Goal: Task Accomplishment & Management: Complete application form

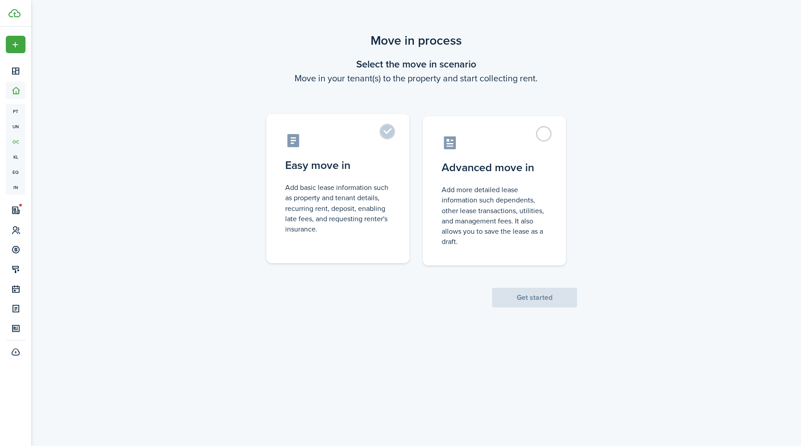
click at [390, 131] on label "Easy move in Add basic lease information such as property and tenant details, r…" at bounding box center [337, 188] width 143 height 149
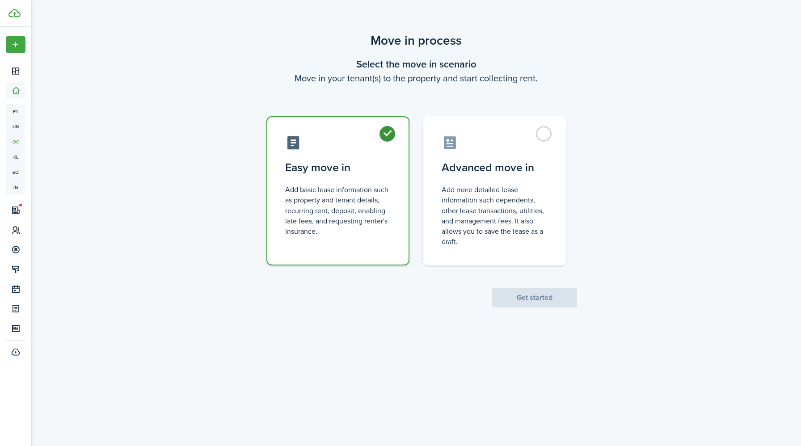
radio input "true"
click at [541, 298] on button "Get started" at bounding box center [534, 298] width 85 height 20
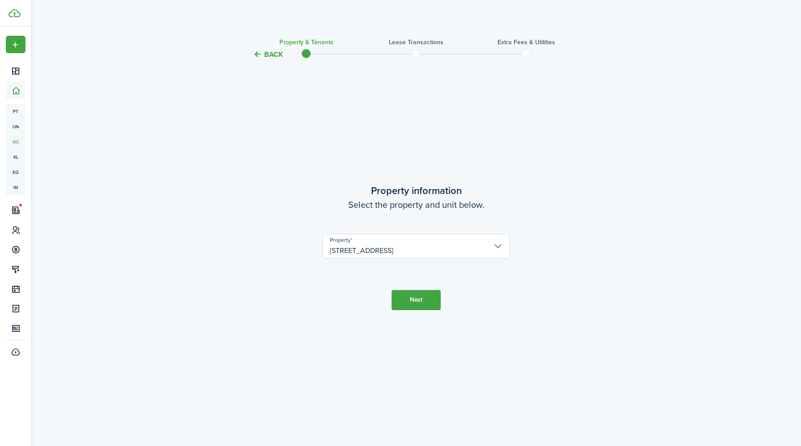
click at [426, 300] on button "Next" at bounding box center [416, 300] width 49 height 20
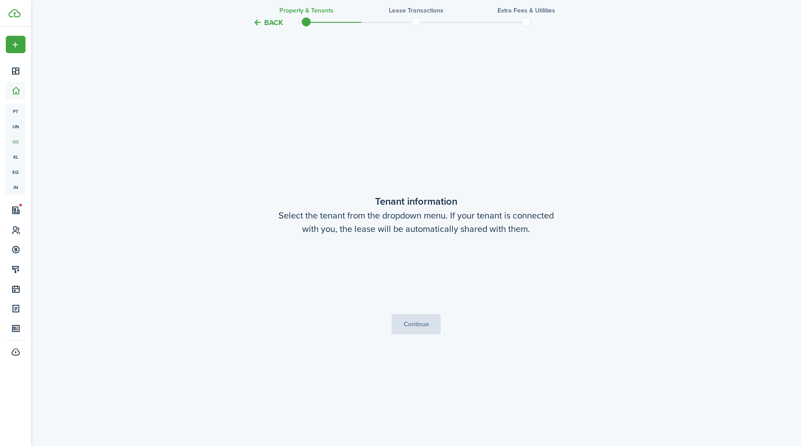
scroll to position [386, 0]
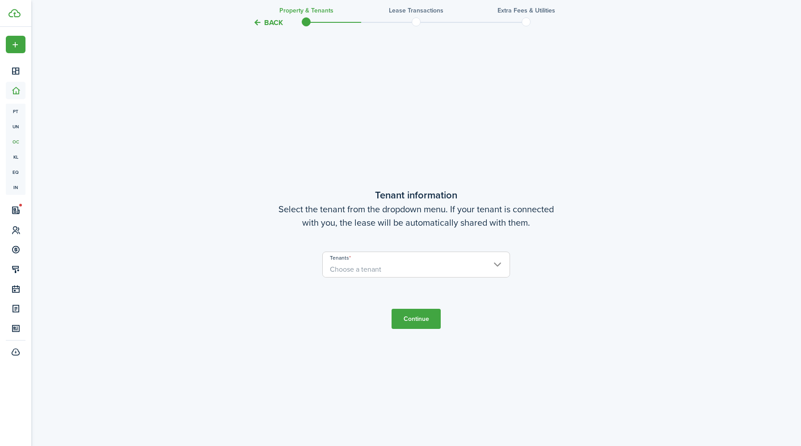
click at [498, 265] on span "Choose a tenant" at bounding box center [416, 269] width 187 height 15
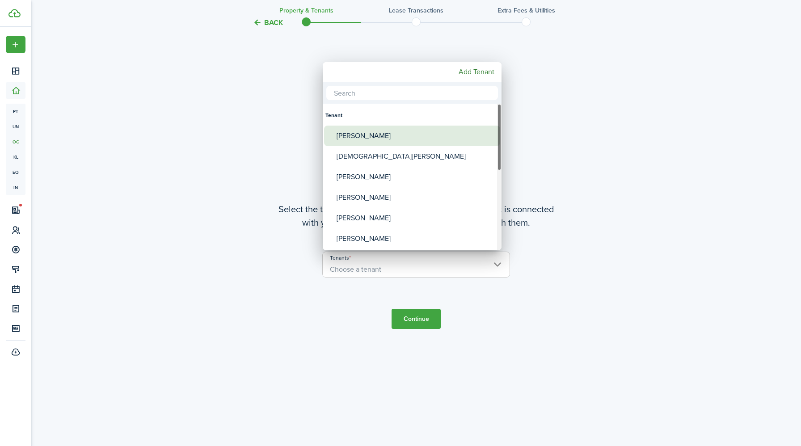
click at [388, 132] on div "[PERSON_NAME]" at bounding box center [416, 136] width 158 height 21
type input "[PERSON_NAME]"
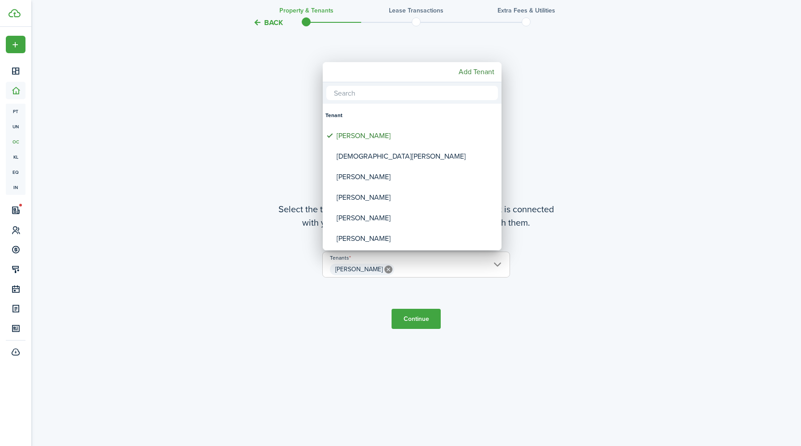
click at [422, 322] on div at bounding box center [400, 222] width 944 height 589
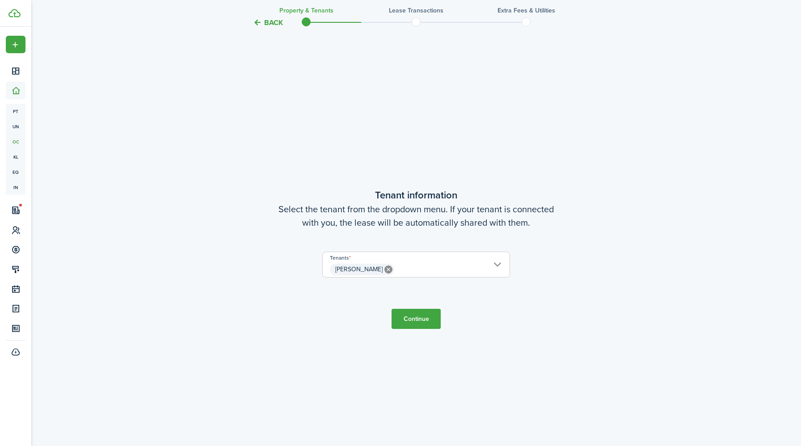
click at [422, 319] on button "Continue" at bounding box center [416, 319] width 49 height 20
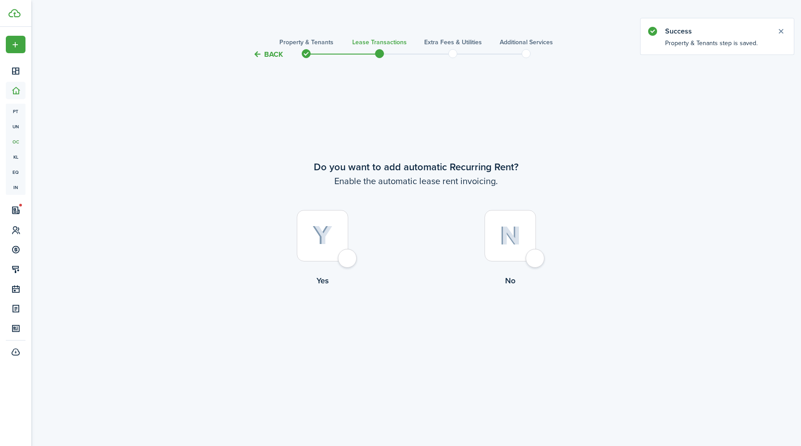
click at [348, 261] on div at bounding box center [322, 235] width 51 height 51
radio input "true"
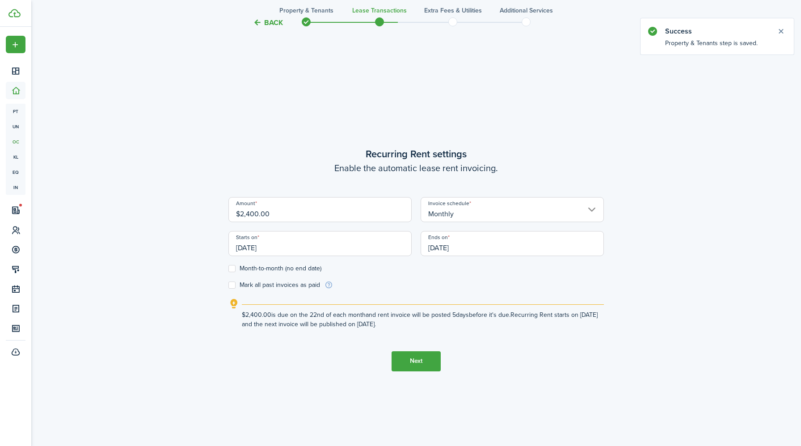
scroll to position [386, 0]
click at [289, 217] on input "$2,400.00" at bounding box center [319, 209] width 183 height 25
type input "$2,350.00"
click at [524, 290] on lease-wizard-rent-recurring "Recurring Rent settings Enable the automatic lease rent invoicing. Amount $2,35…" at bounding box center [416, 237] width 376 height 182
click at [281, 247] on input "[DATE]" at bounding box center [319, 243] width 183 height 25
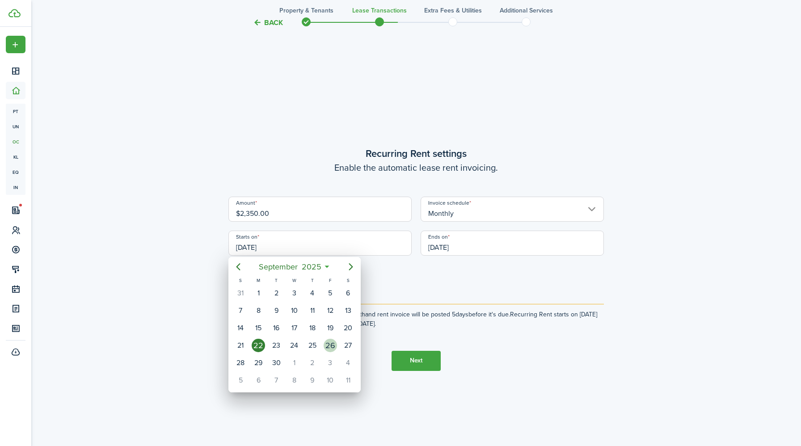
click at [334, 342] on div "26" at bounding box center [330, 345] width 13 height 13
type input "[DATE]"
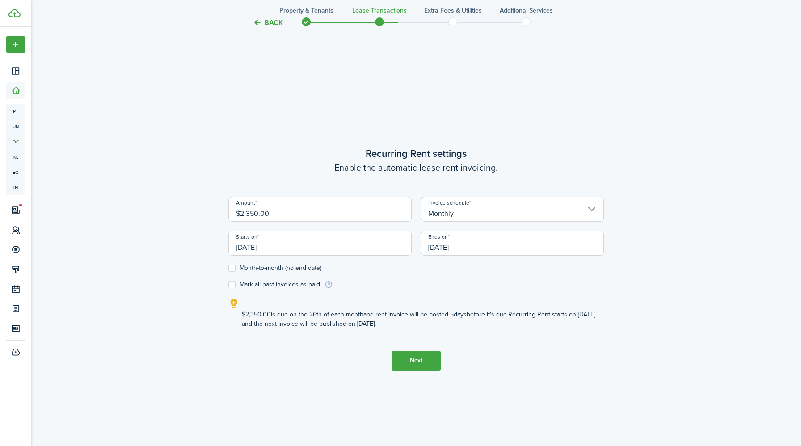
click at [411, 362] on button "Next" at bounding box center [416, 361] width 49 height 20
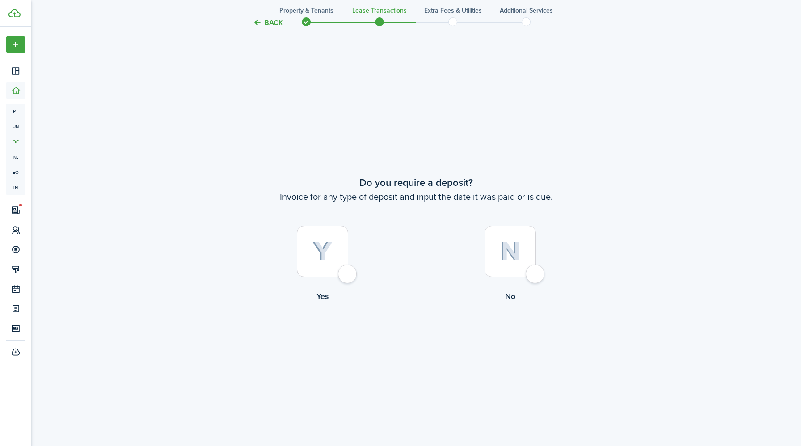
scroll to position [832, 0]
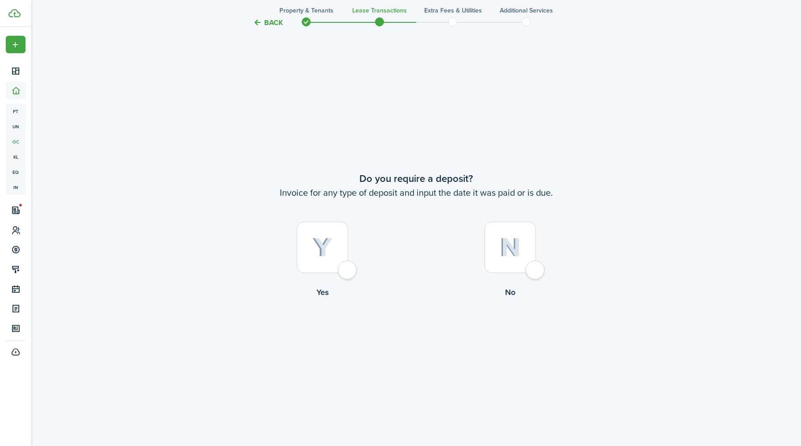
click at [347, 273] on div at bounding box center [322, 247] width 51 height 51
radio input "true"
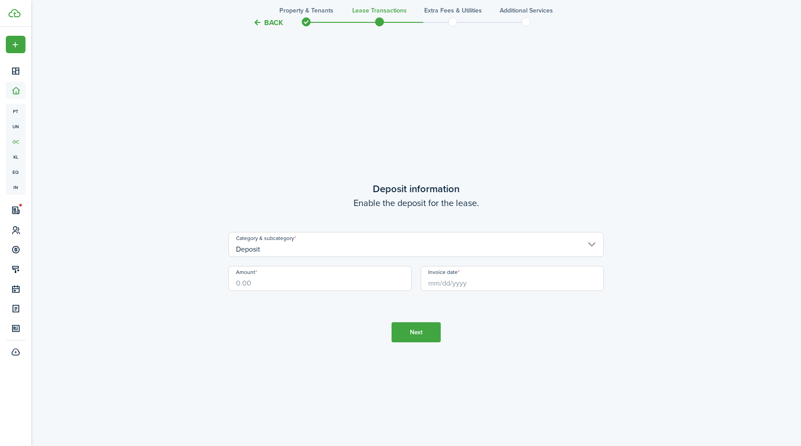
scroll to position [1279, 0]
click at [330, 278] on input "Amount" at bounding box center [319, 274] width 183 height 25
click at [451, 281] on input "Invoice date" at bounding box center [512, 274] width 183 height 25
type input "$2,350.00"
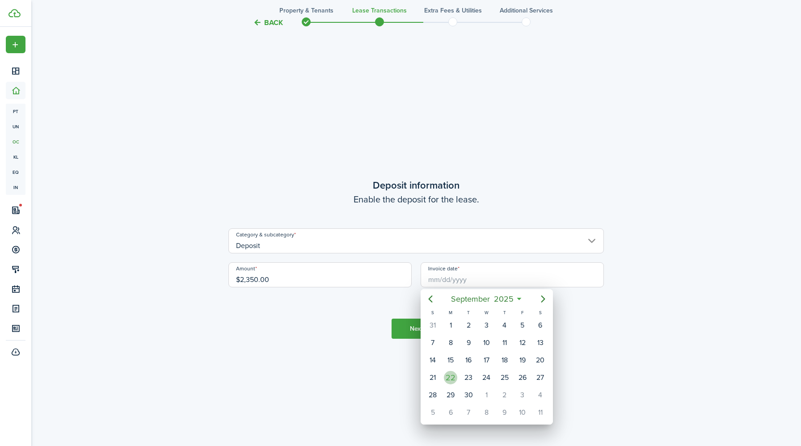
click at [453, 376] on div "22" at bounding box center [450, 377] width 13 height 13
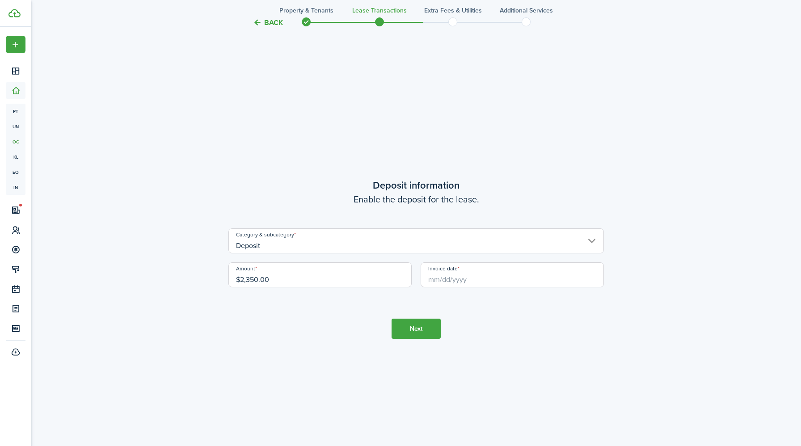
type input "[DATE]"
click at [423, 326] on button "Next" at bounding box center [416, 329] width 49 height 20
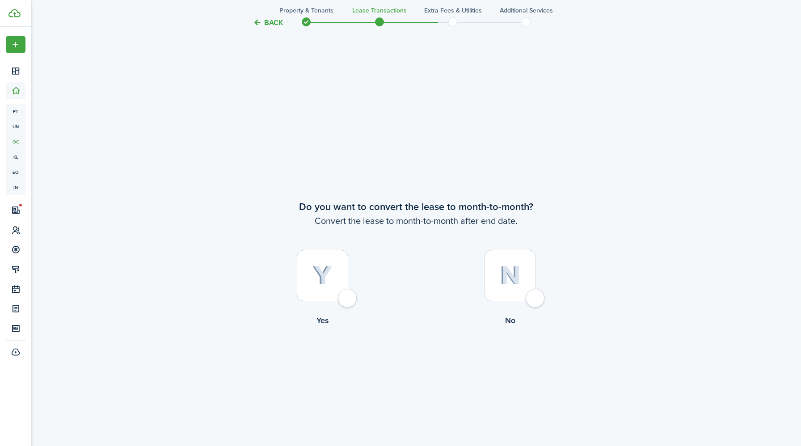
scroll to position [1725, 0]
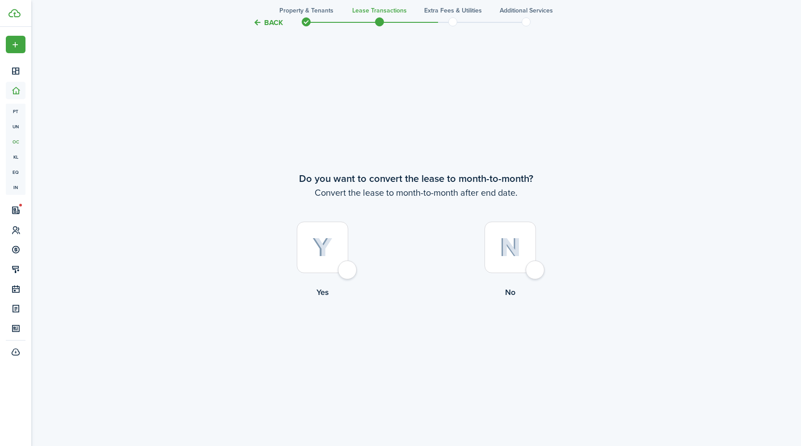
click at [536, 273] on div at bounding box center [510, 247] width 51 height 51
radio input "true"
click at [420, 337] on button "Continue" at bounding box center [416, 335] width 49 height 20
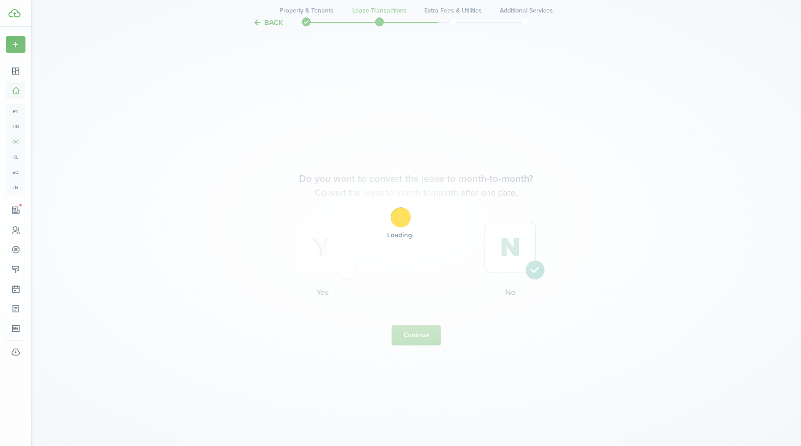
scroll to position [0, 0]
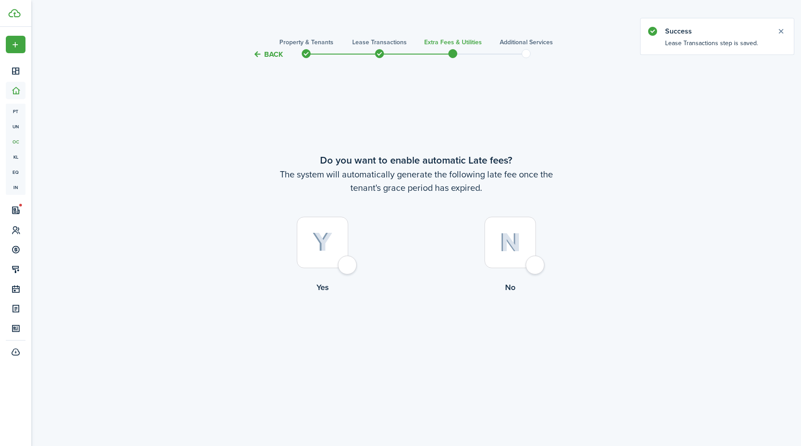
click at [348, 267] on div at bounding box center [322, 242] width 51 height 51
radio input "true"
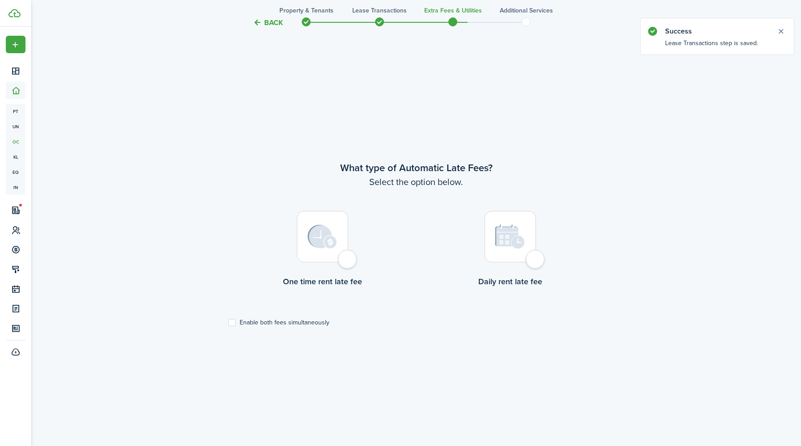
scroll to position [386, 0]
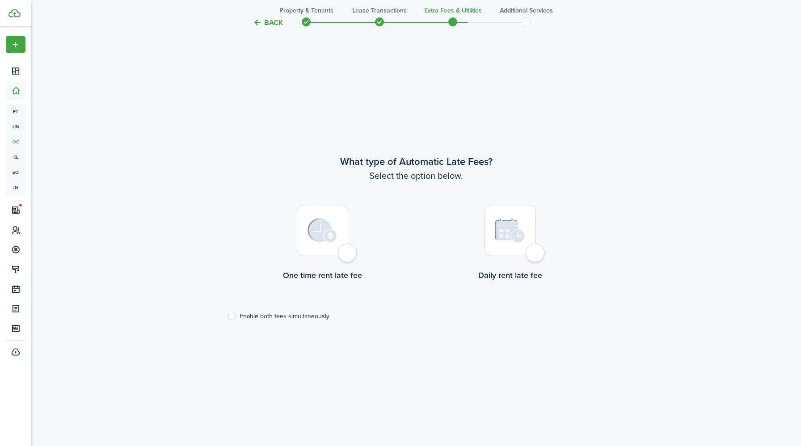
click at [347, 256] on div at bounding box center [322, 230] width 51 height 51
radio input "true"
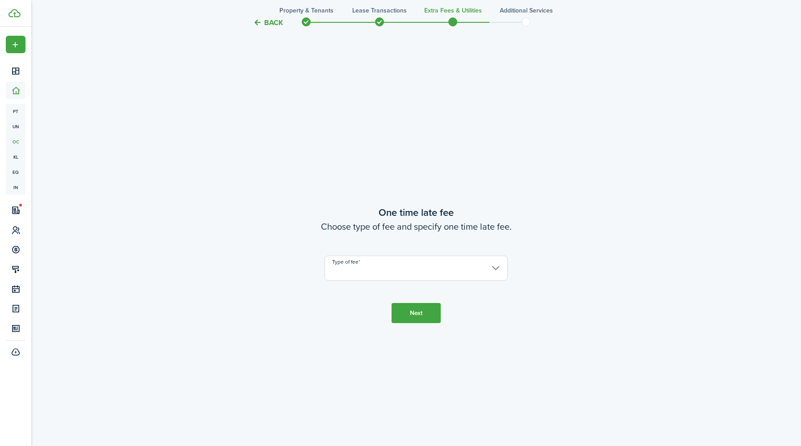
scroll to position [832, 0]
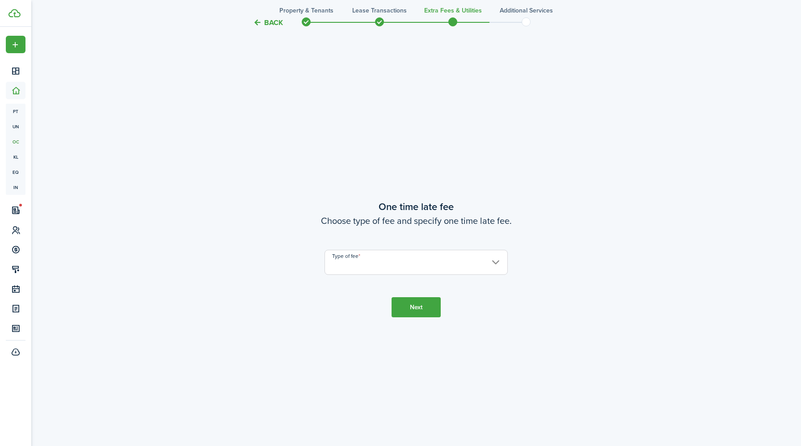
click at [495, 260] on input "Type of fee" at bounding box center [416, 262] width 183 height 25
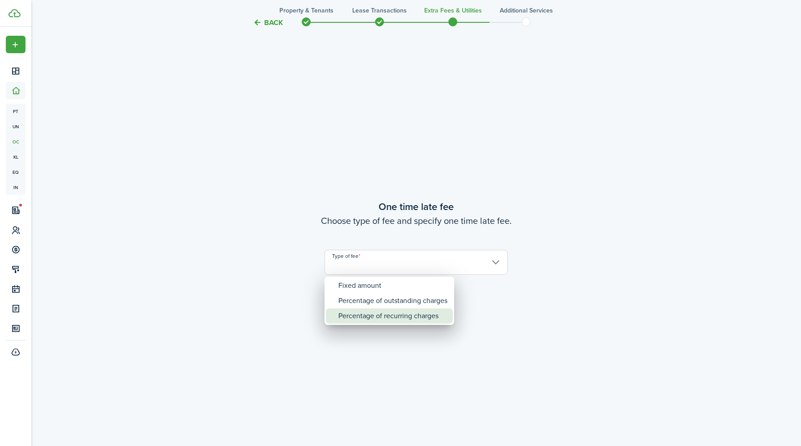
click at [448, 310] on div "Percentage of recurring charges" at bounding box center [392, 315] width 109 height 15
type input "Percentage of recurring charges"
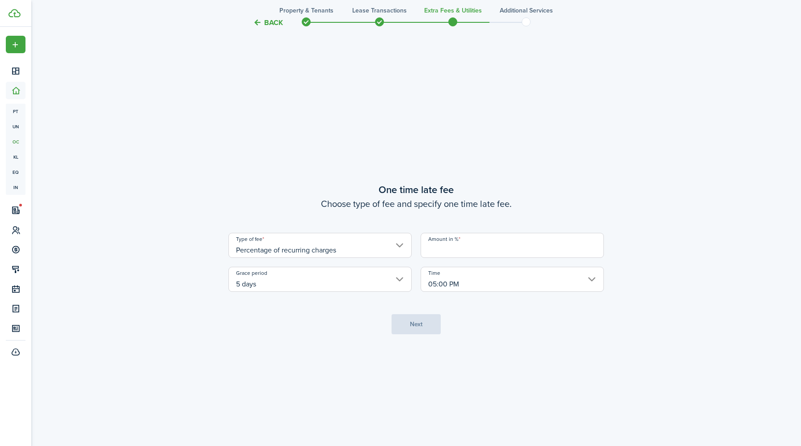
click at [446, 253] on input "Amount in %" at bounding box center [512, 245] width 183 height 25
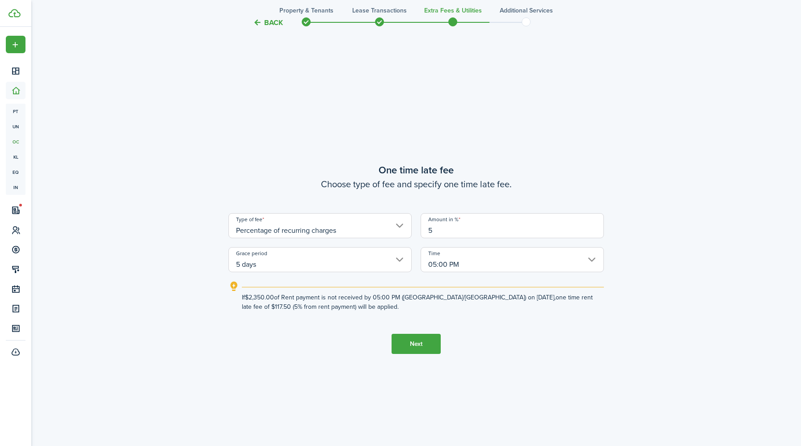
type input "5"
click at [419, 344] on button "Next" at bounding box center [416, 344] width 49 height 20
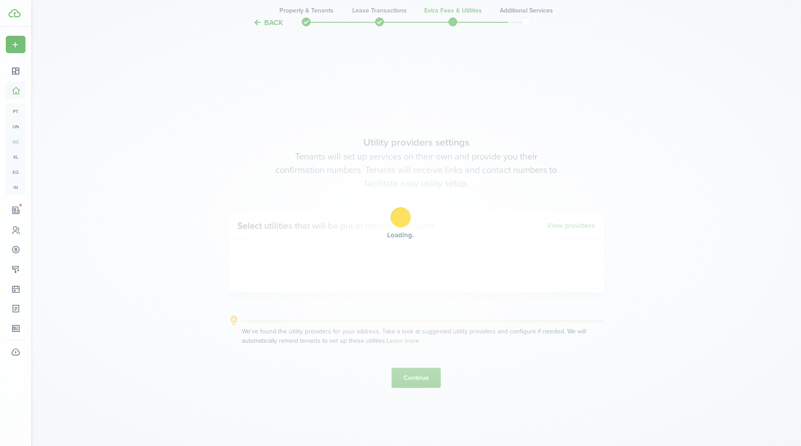
scroll to position [1279, 0]
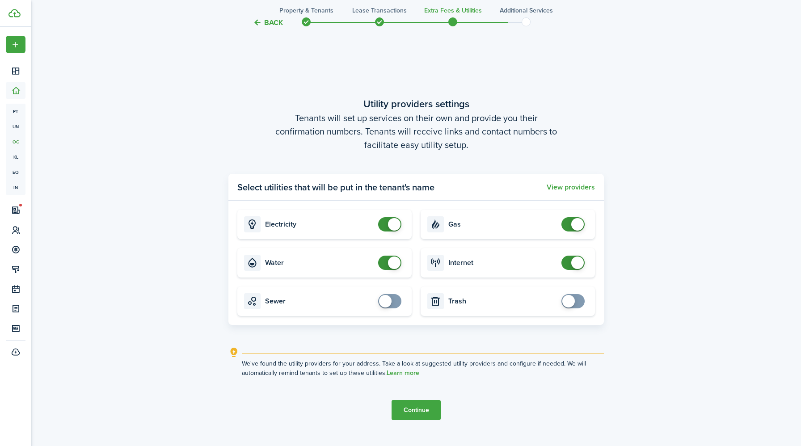
checkbox input "true"
click at [575, 302] on span at bounding box center [573, 301] width 9 height 14
click at [417, 408] on button "Continue" at bounding box center [416, 410] width 49 height 20
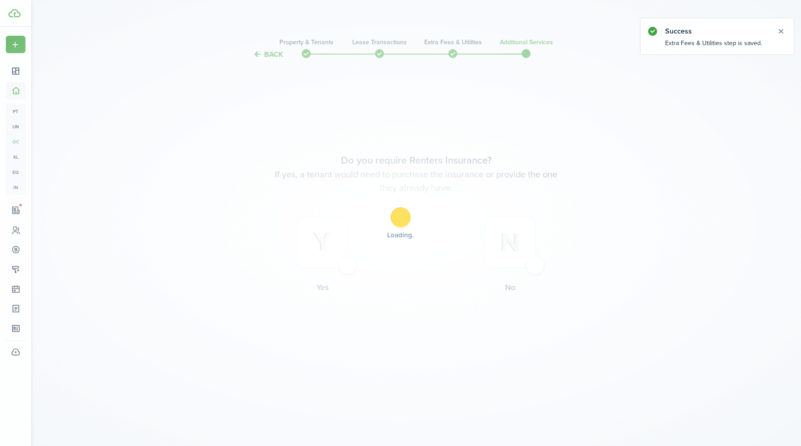
scroll to position [0, 0]
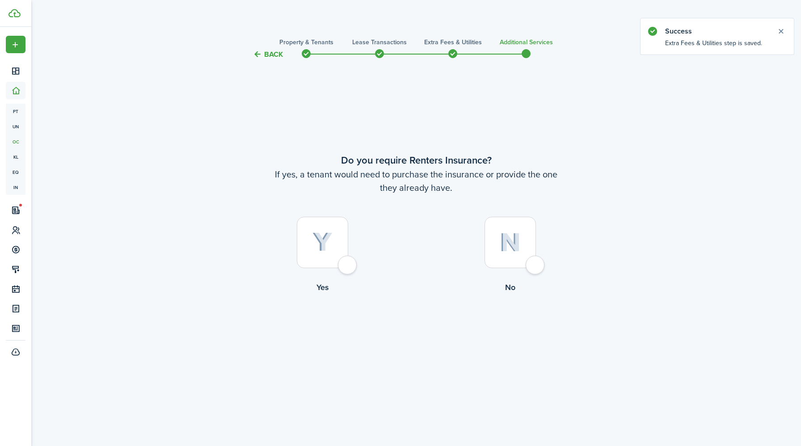
click at [344, 265] on div at bounding box center [322, 242] width 51 height 51
radio input "true"
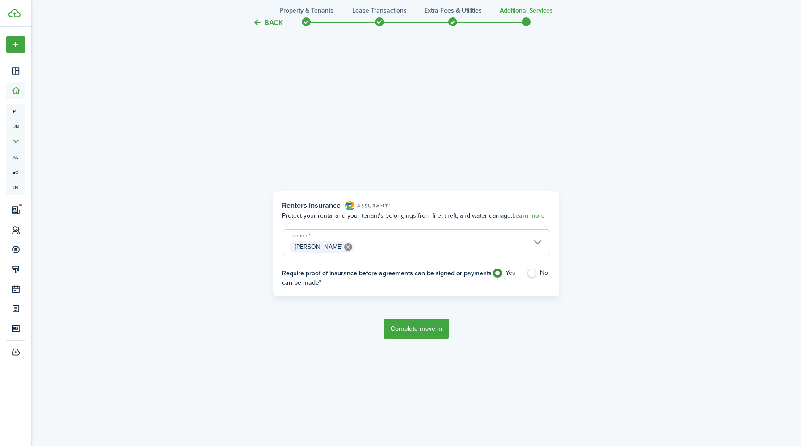
scroll to position [386, 0]
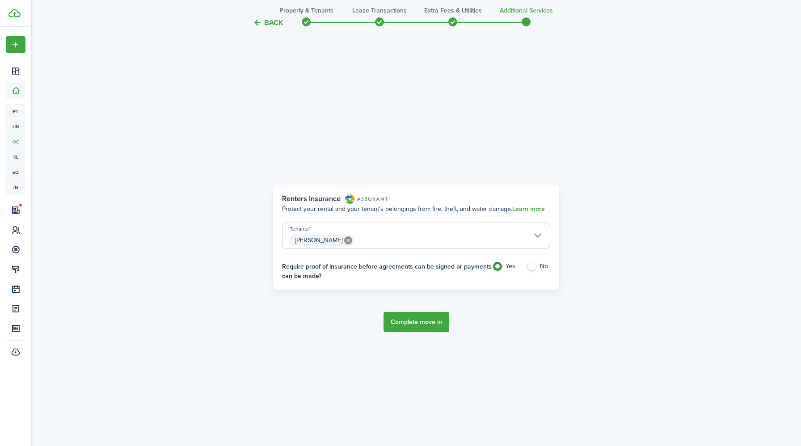
click at [412, 323] on button "Complete move in" at bounding box center [417, 322] width 66 height 20
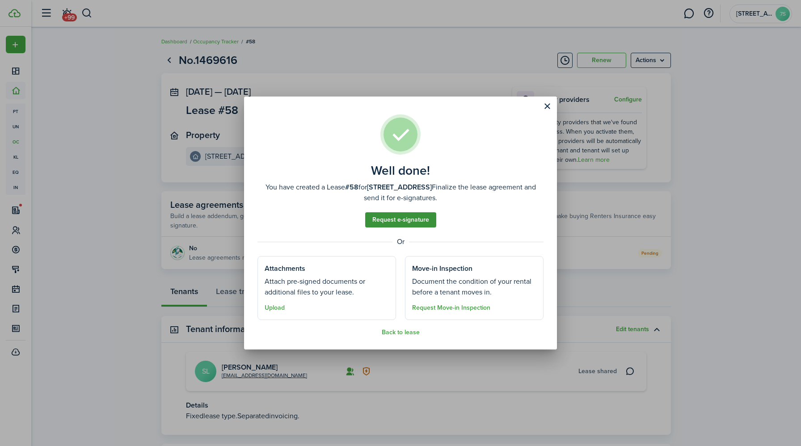
click at [410, 218] on link "Request e-signature" at bounding box center [400, 219] width 71 height 15
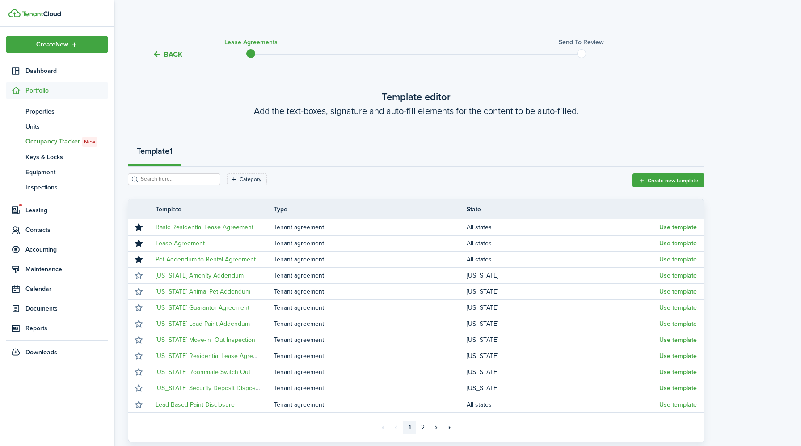
click at [30, 88] on span "Portfolio" at bounding box center [66, 90] width 83 height 9
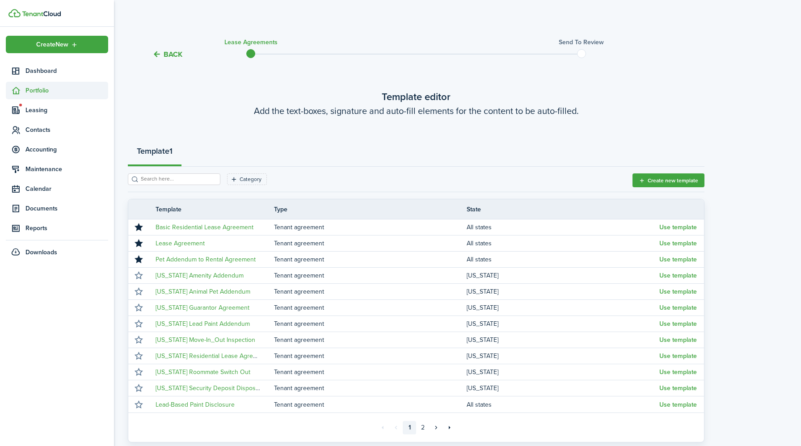
click at [30, 88] on span "Portfolio" at bounding box center [66, 90] width 83 height 9
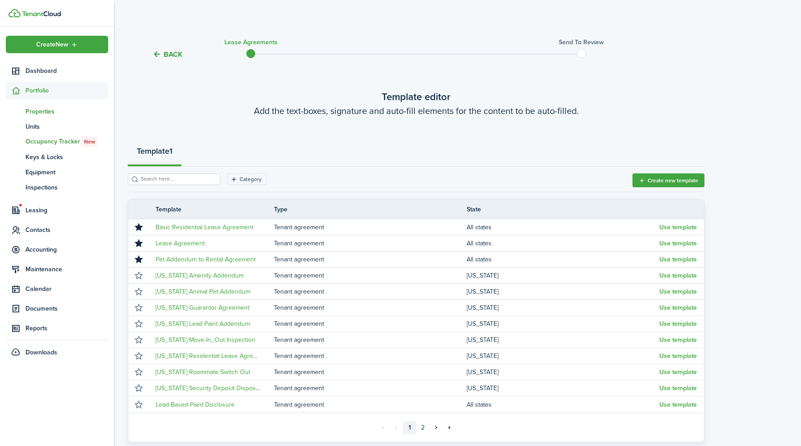
click at [39, 110] on span "Properties" at bounding box center [66, 111] width 83 height 9
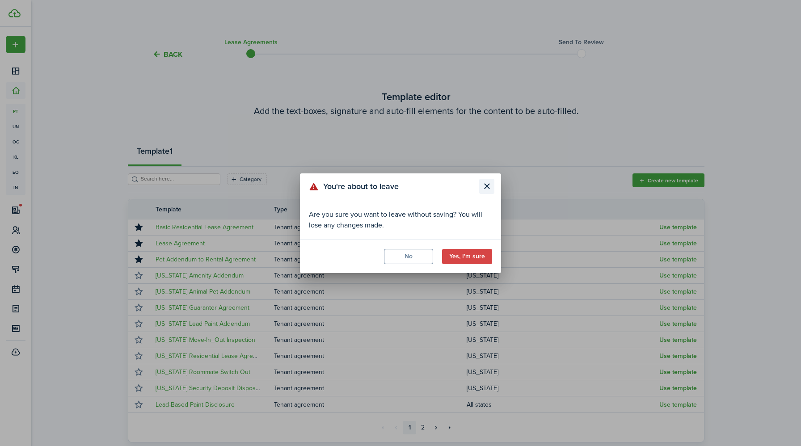
click at [488, 184] on button "Close modal" at bounding box center [486, 186] width 15 height 15
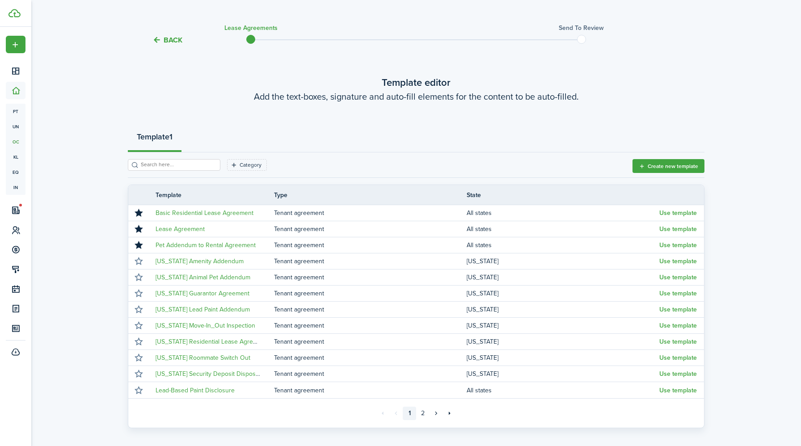
scroll to position [16, 0]
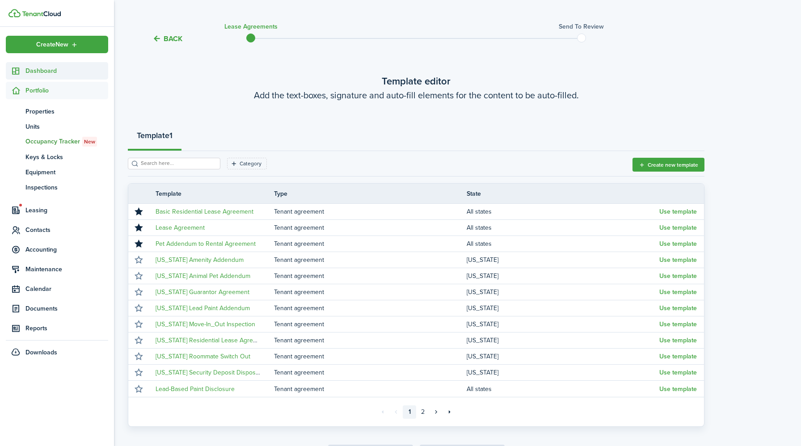
click at [42, 71] on span "Dashboard" at bounding box center [66, 70] width 83 height 9
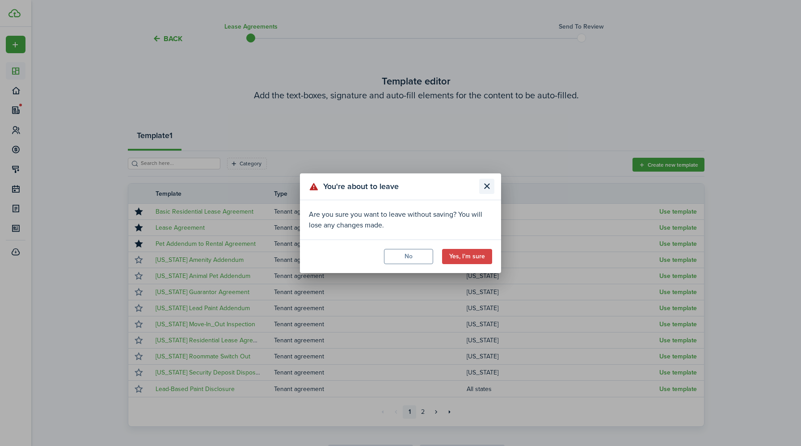
click at [486, 188] on button "Close modal" at bounding box center [486, 186] width 15 height 15
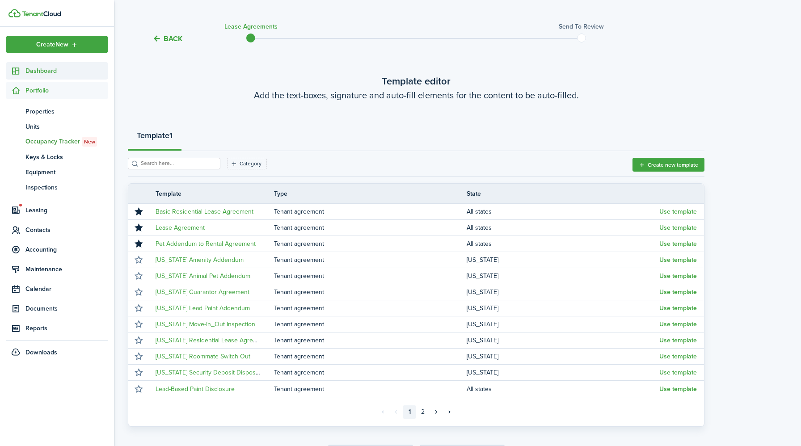
click at [44, 72] on span "Dashboard" at bounding box center [66, 70] width 83 height 9
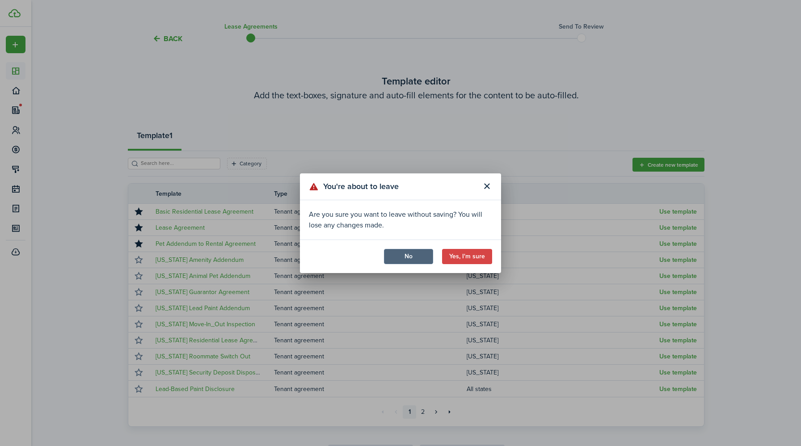
click at [421, 260] on button "No" at bounding box center [408, 256] width 49 height 15
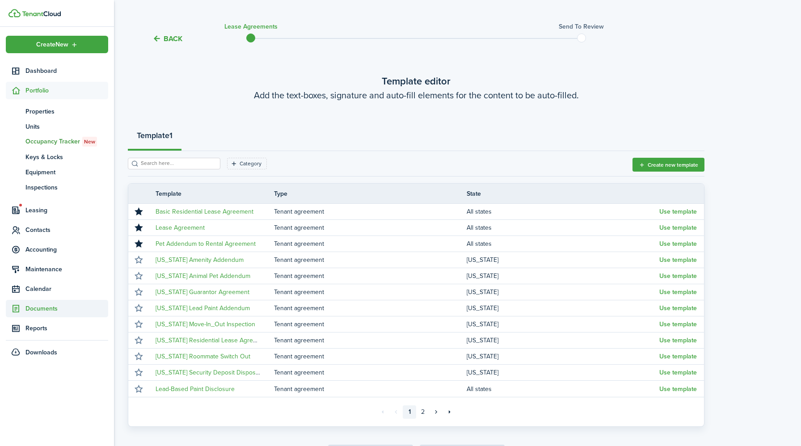
click at [22, 314] on span "Documents" at bounding box center [57, 308] width 102 height 17
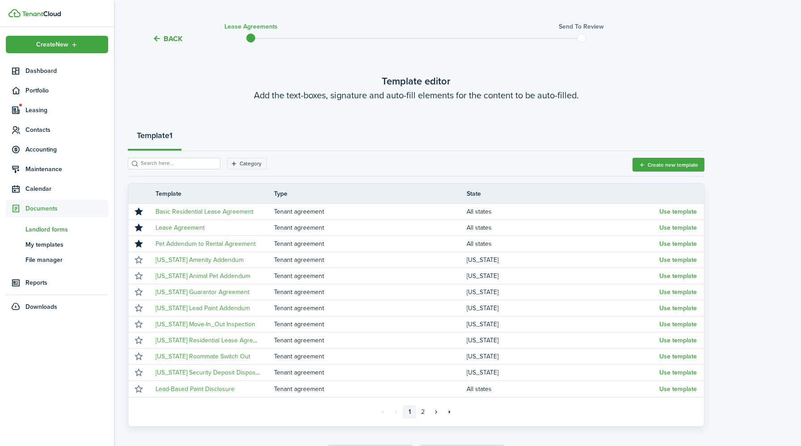
click at [46, 228] on span "Landlord forms" at bounding box center [66, 229] width 83 height 9
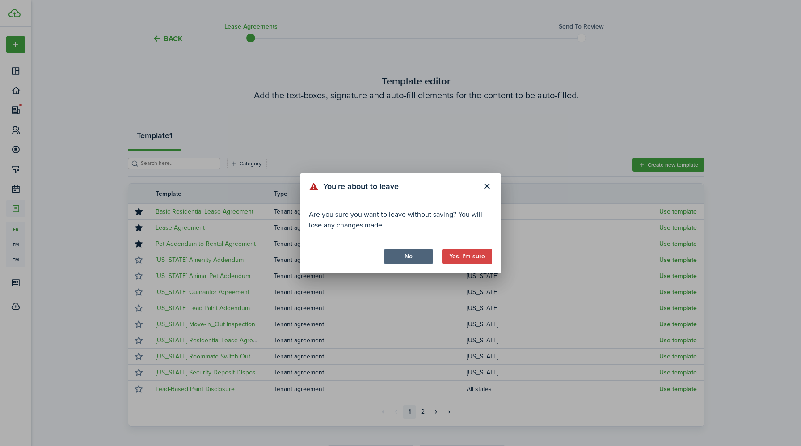
click at [418, 254] on button "No" at bounding box center [408, 256] width 49 height 15
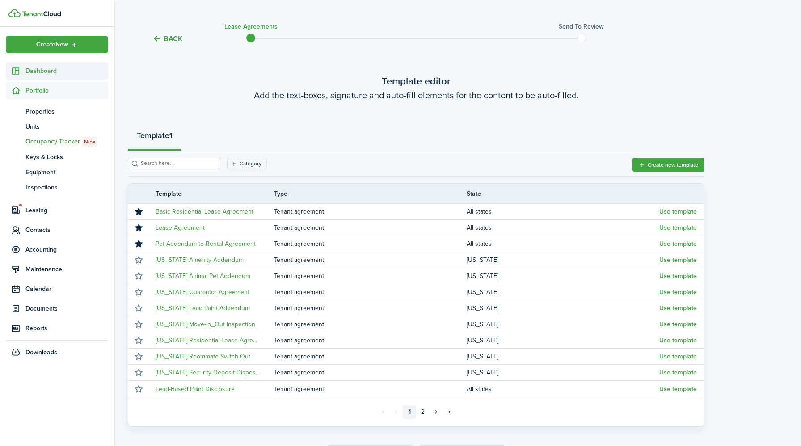
click at [14, 69] on icon at bounding box center [15, 71] width 9 height 9
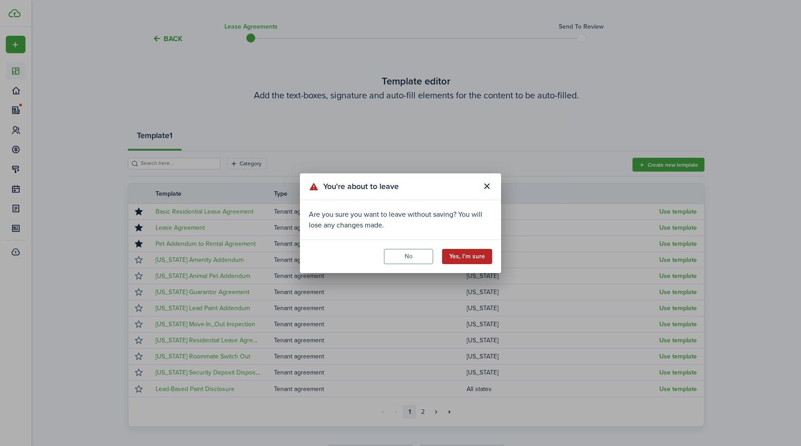
click at [482, 258] on button "Yes, I'm sure" at bounding box center [467, 256] width 50 height 15
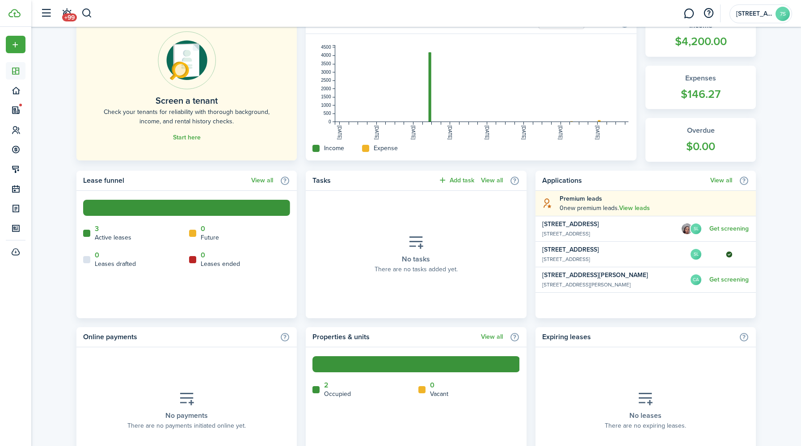
scroll to position [240, 0]
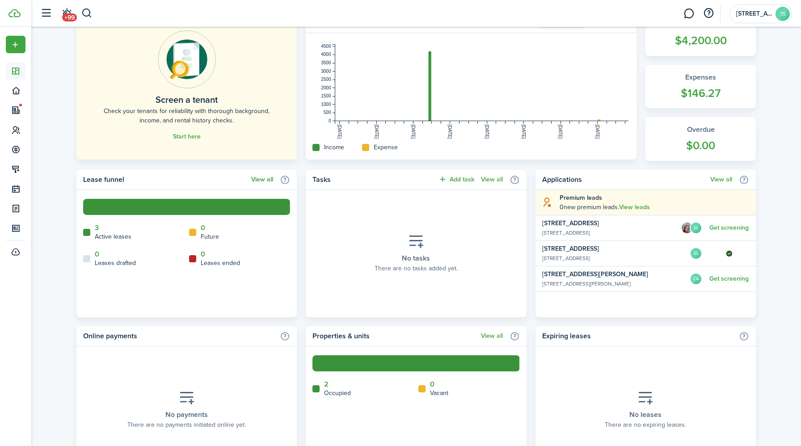
click at [263, 179] on link "View all" at bounding box center [262, 179] width 22 height 7
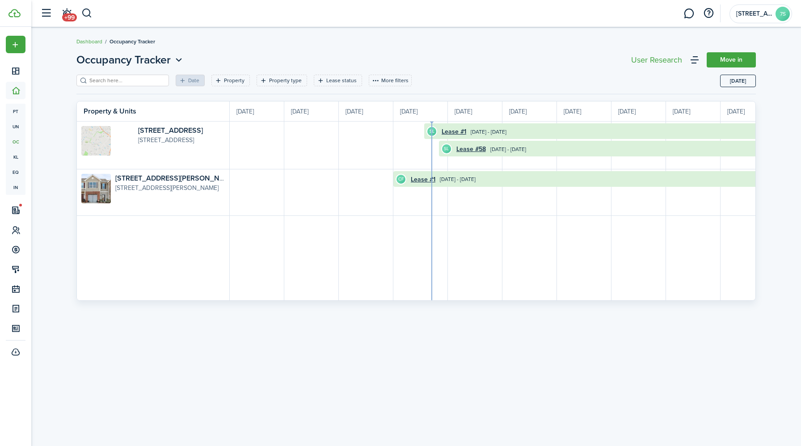
scroll to position [0, 164]
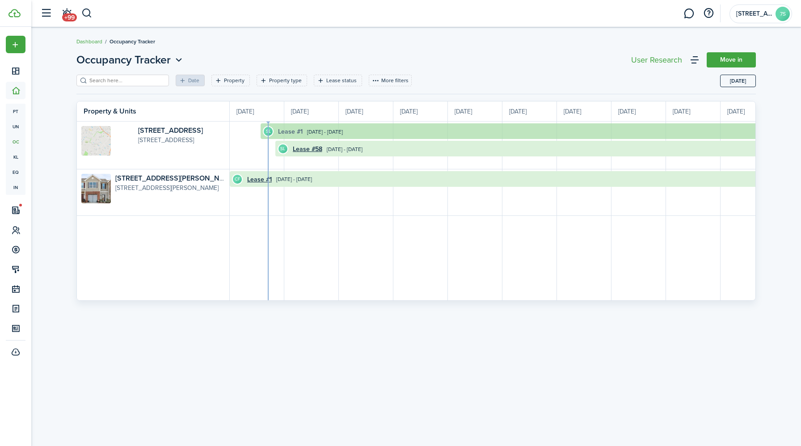
click at [294, 129] on link "Lease #1" at bounding box center [290, 131] width 25 height 9
